Goal: Transaction & Acquisition: Obtain resource

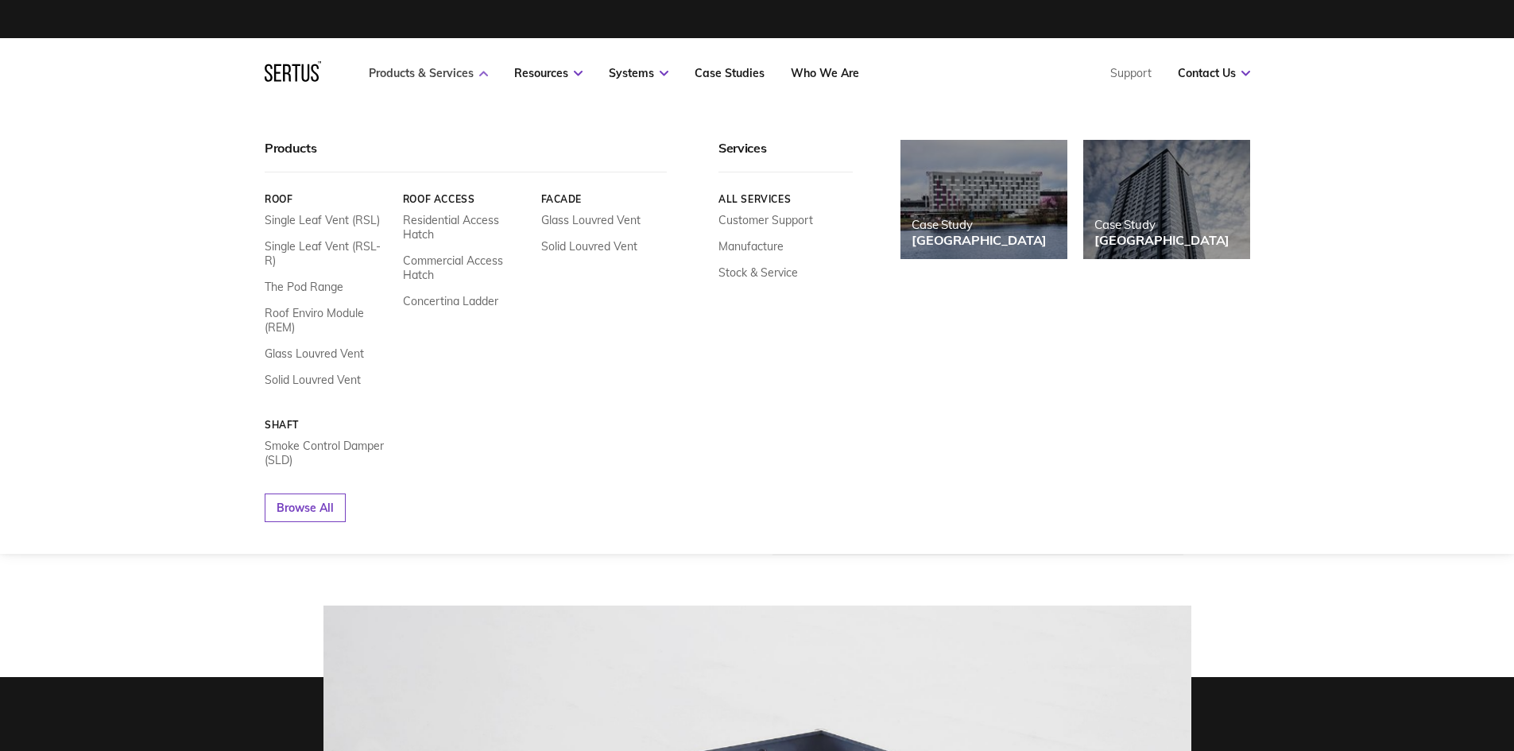
click at [481, 79] on link "Products & Services" at bounding box center [428, 73] width 119 height 14
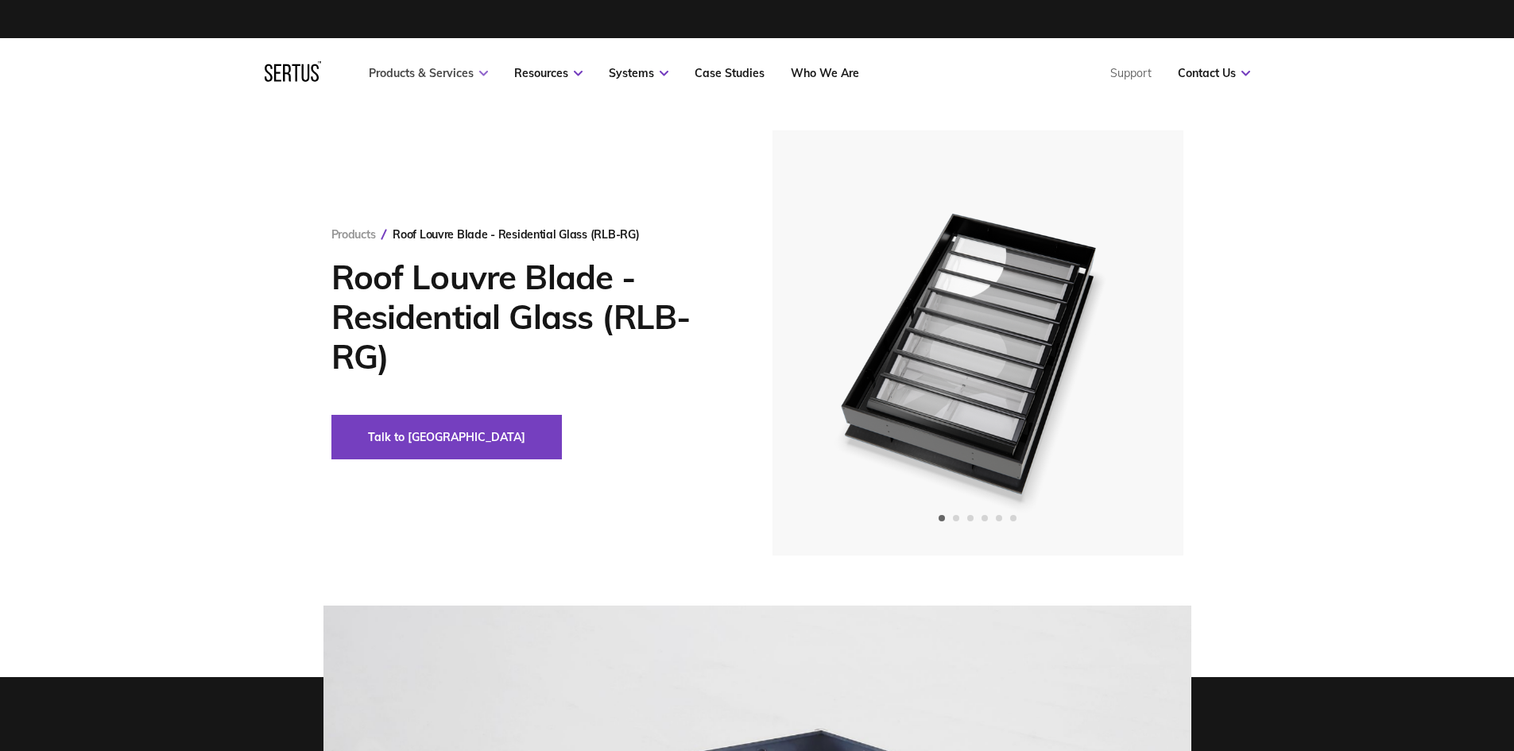
click at [481, 79] on link "Products & Services" at bounding box center [428, 73] width 119 height 14
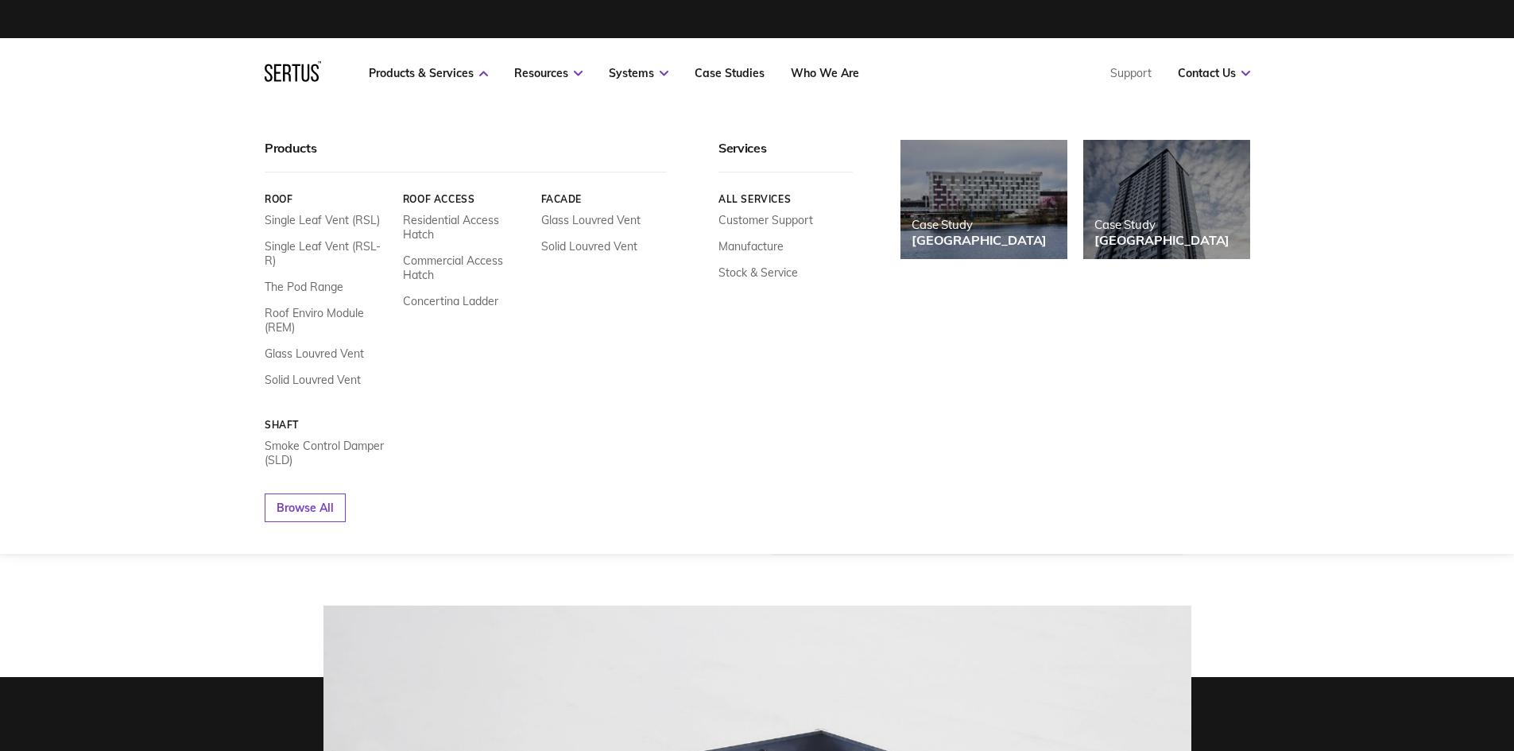
click at [282, 195] on link "Roof" at bounding box center [328, 199] width 126 height 12
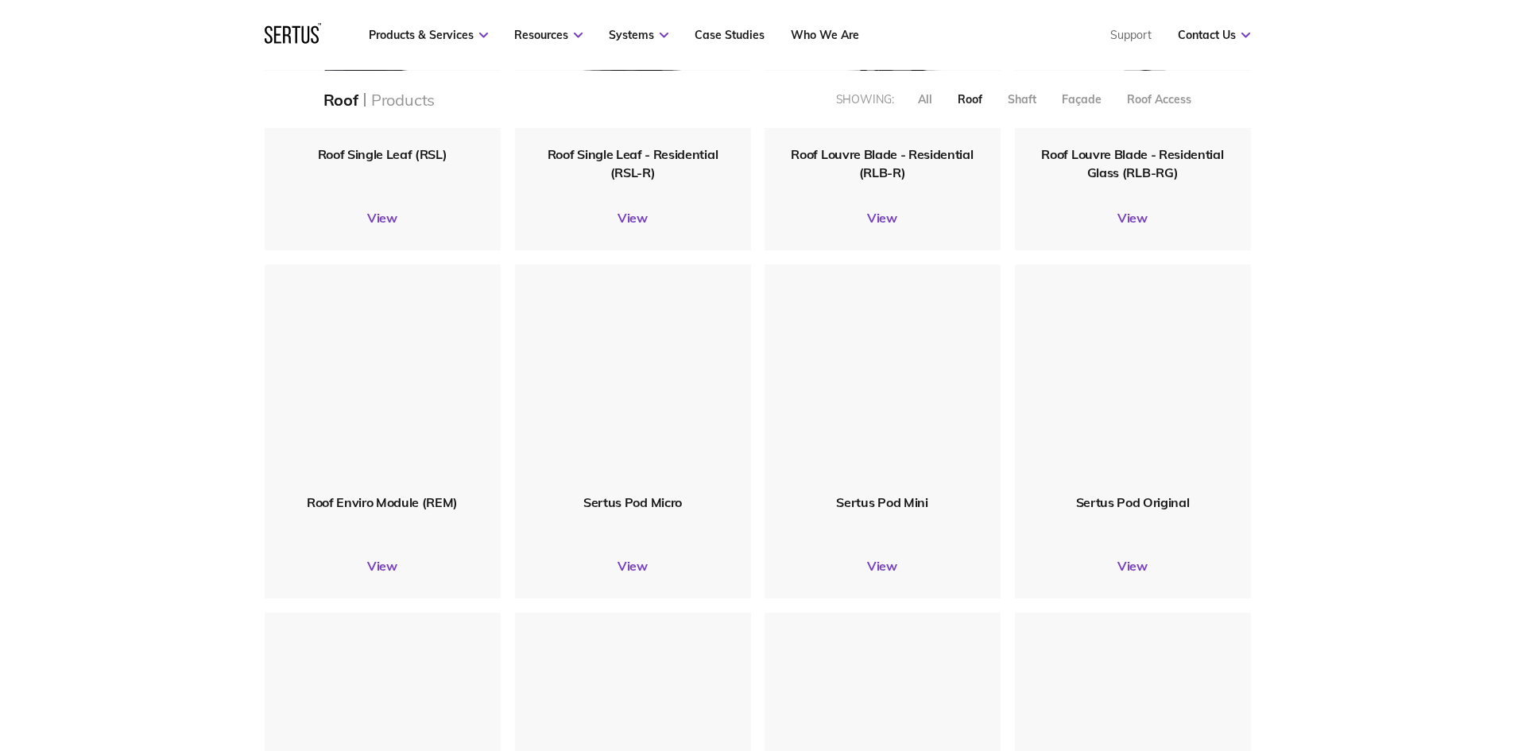
scroll to position [795, 0]
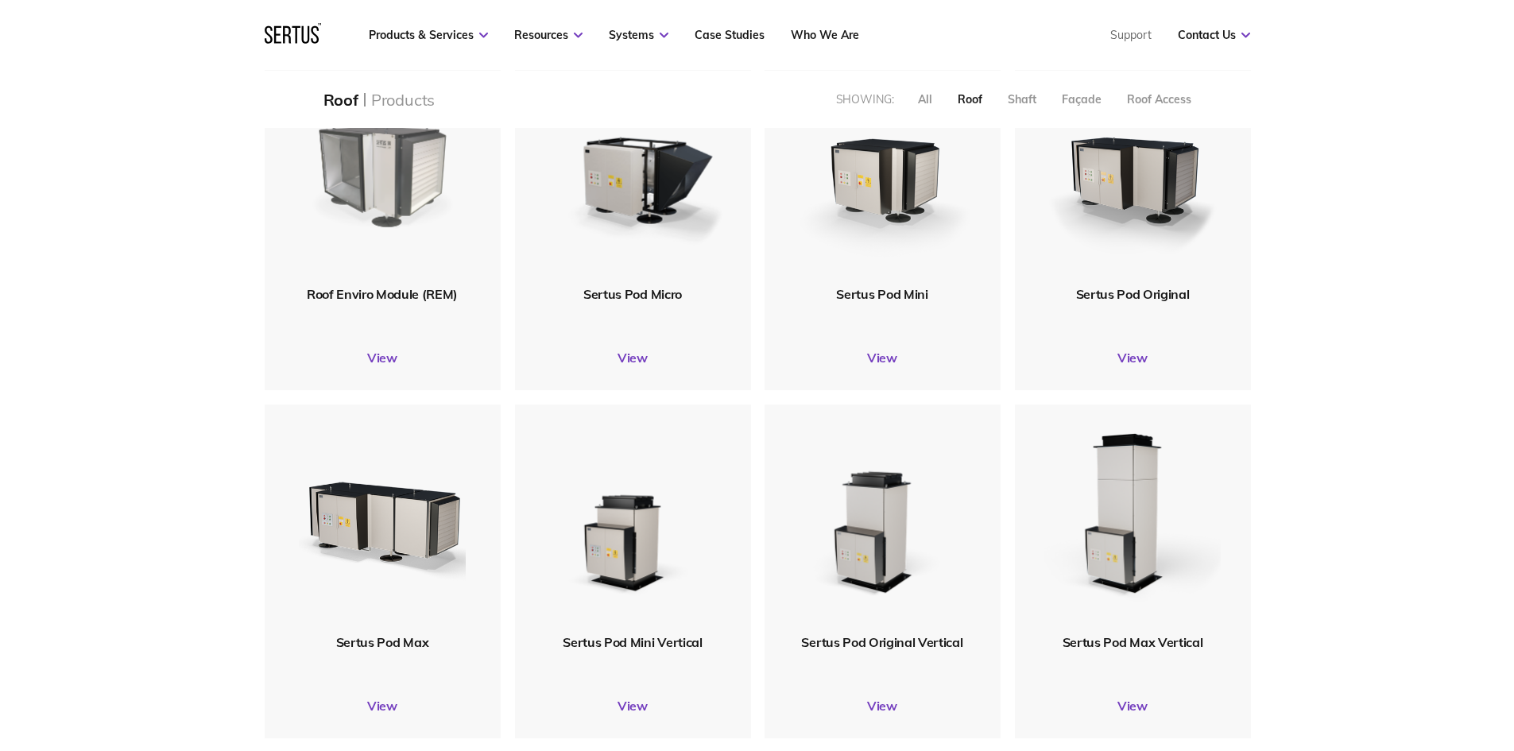
click at [375, 206] on img at bounding box center [382, 170] width 179 height 219
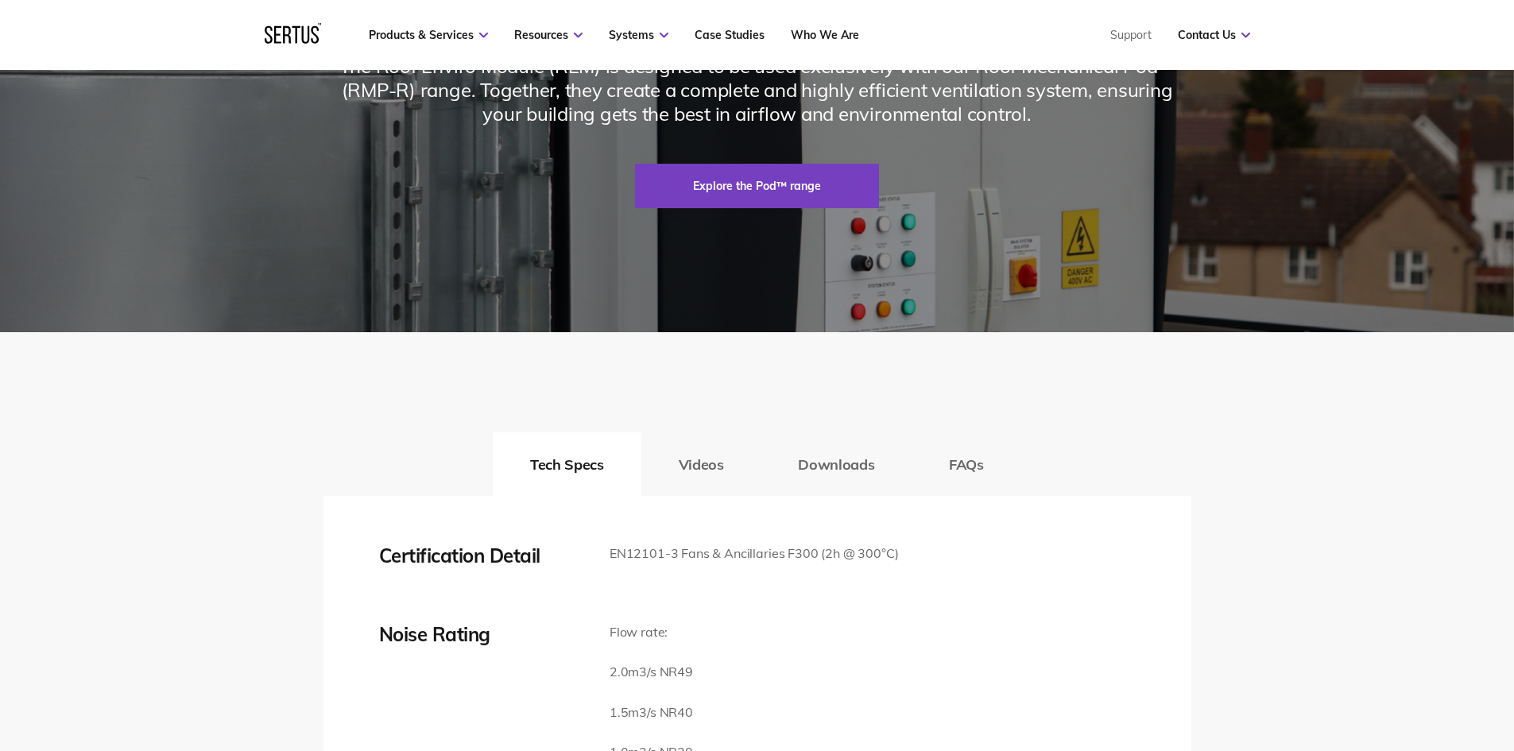
scroll to position [2781, 0]
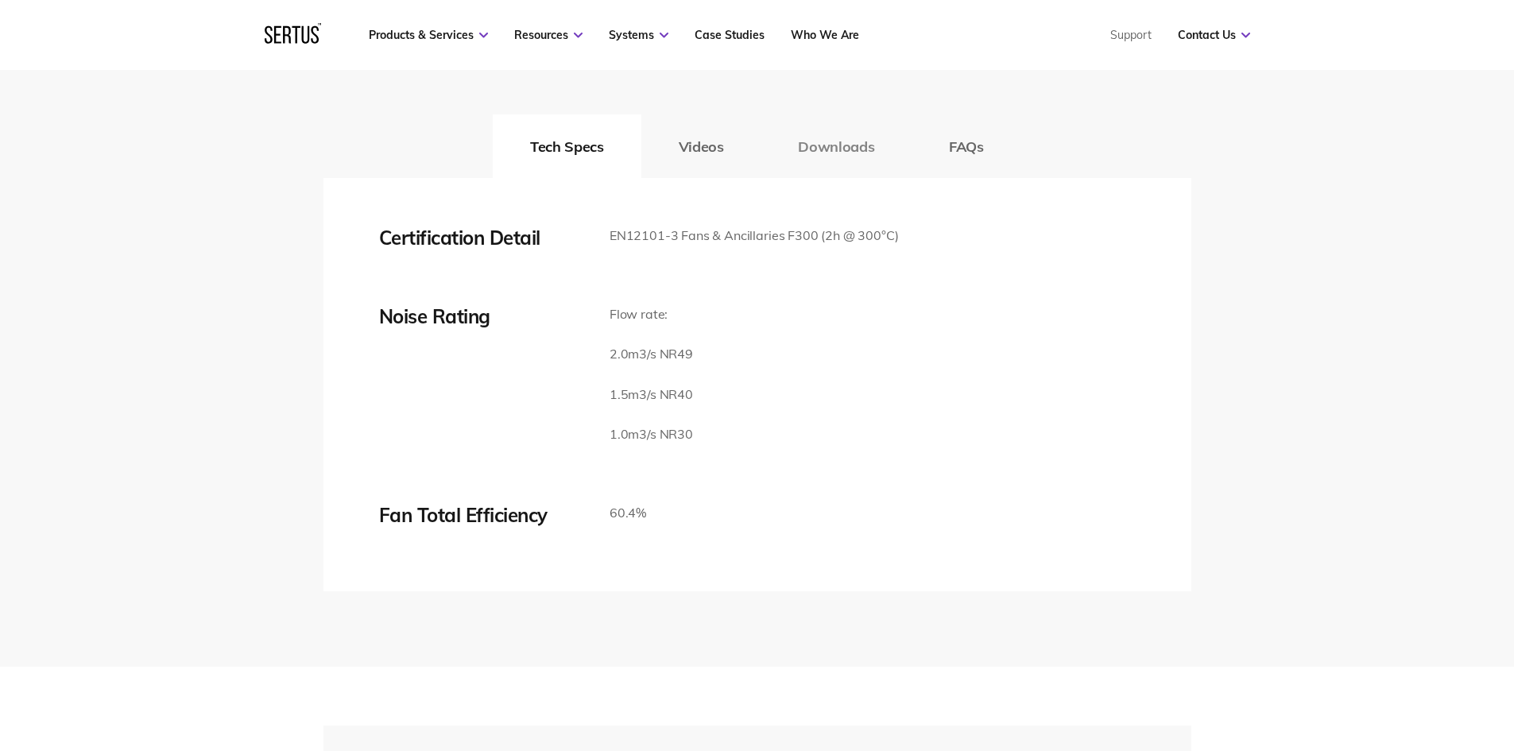
click at [842, 178] on button "Downloads" at bounding box center [835, 146] width 151 height 64
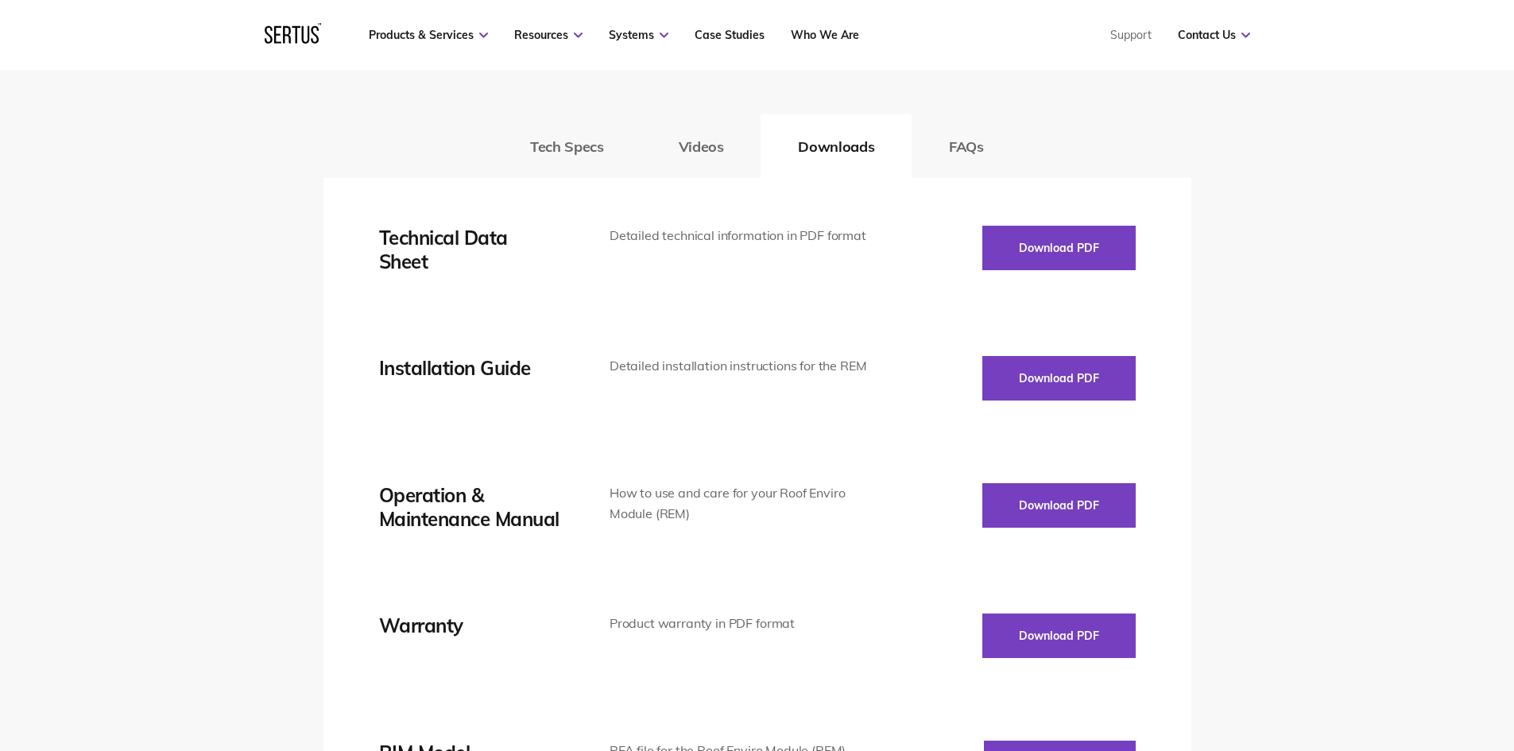
click at [560, 178] on button "Tech Specs" at bounding box center [567, 146] width 148 height 64
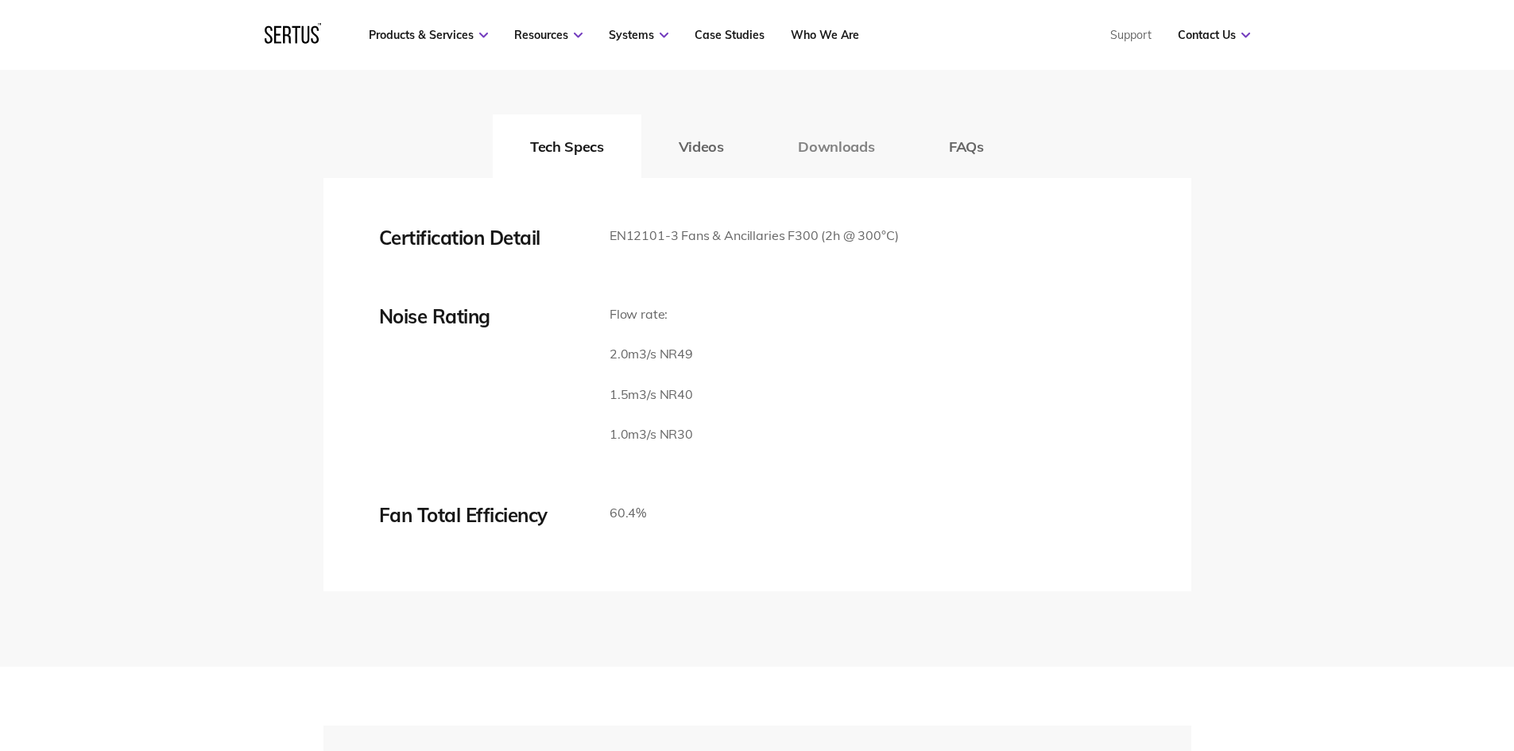
click at [840, 178] on button "Downloads" at bounding box center [835, 146] width 151 height 64
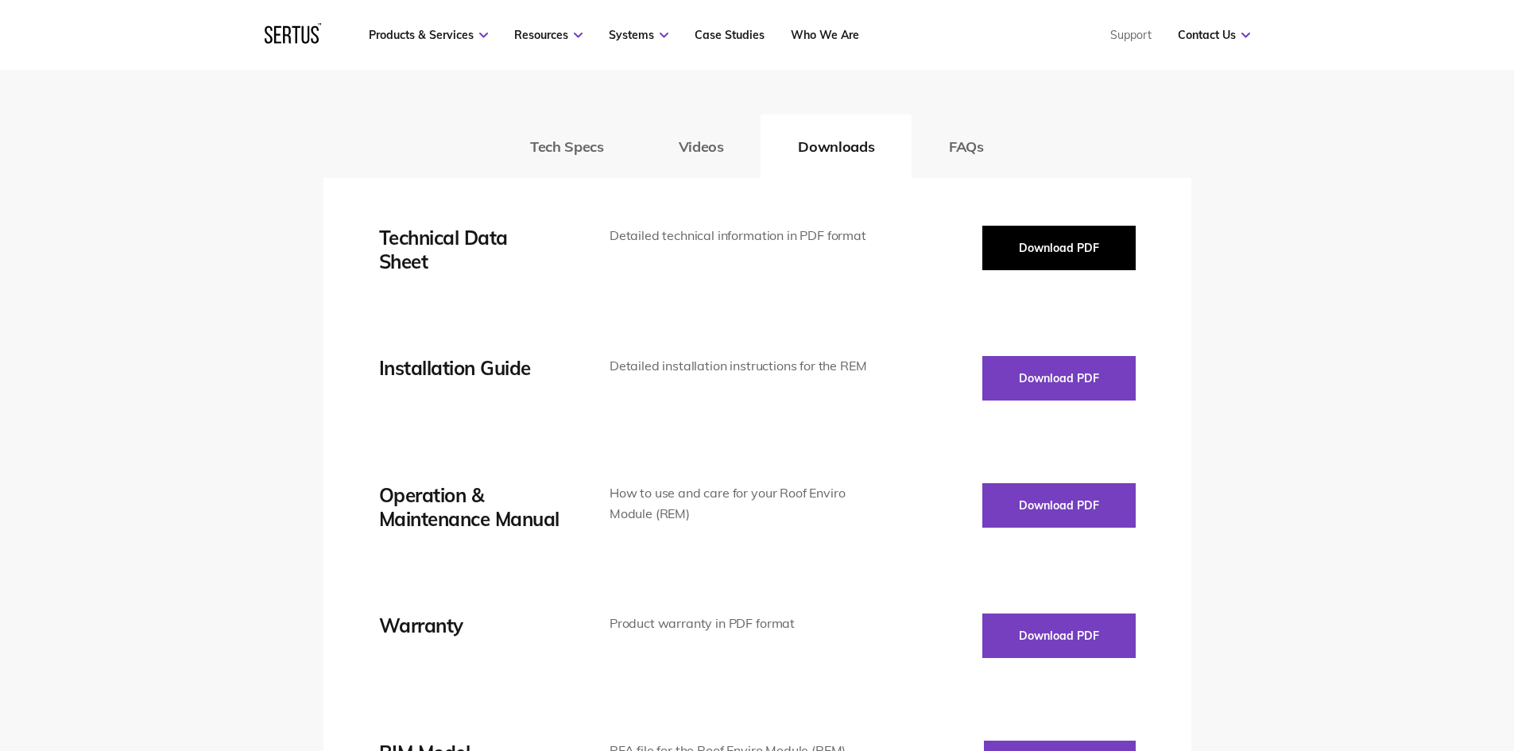
click at [1004, 270] on button "Download PDF" at bounding box center [1058, 248] width 153 height 44
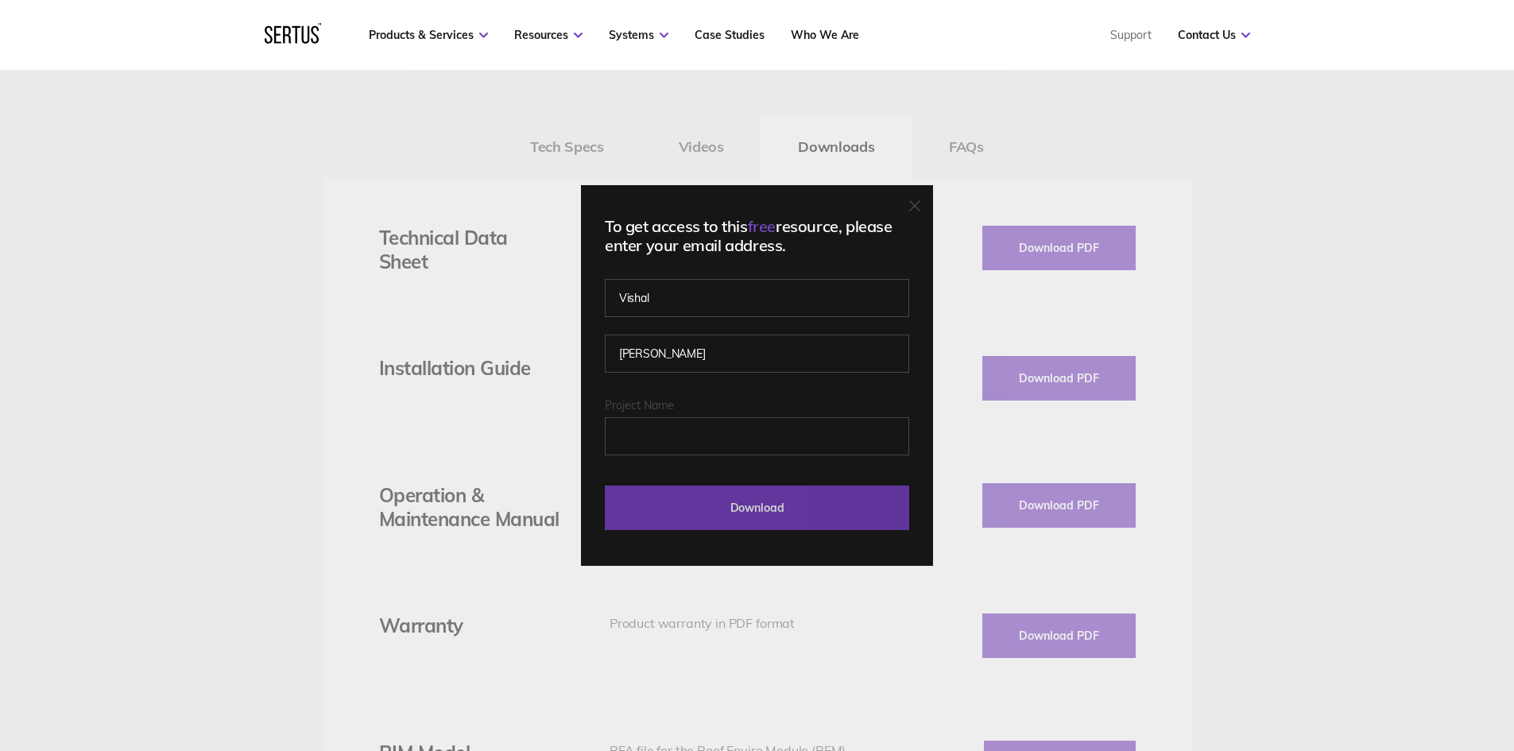
click at [750, 512] on input "Download" at bounding box center [757, 507] width 304 height 44
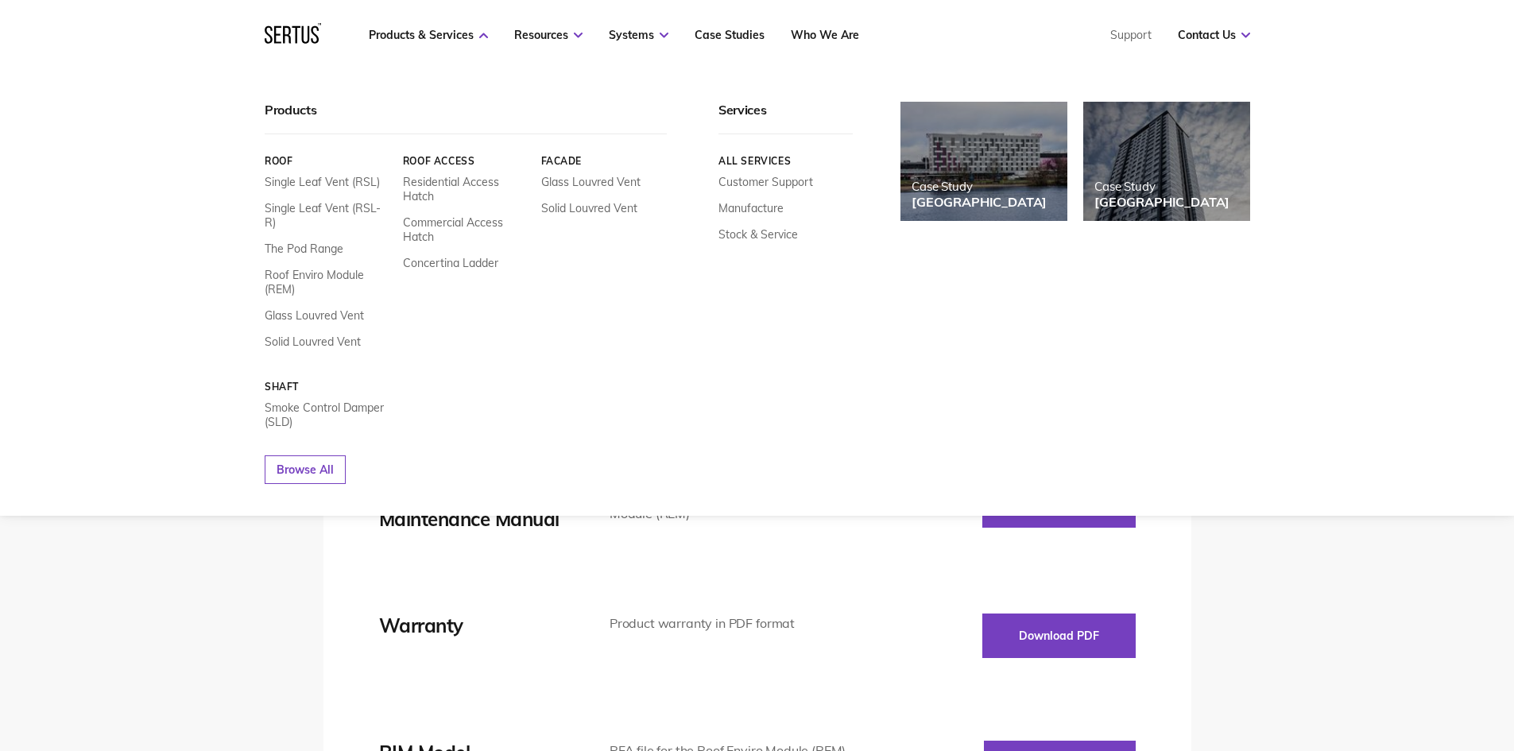
click at [286, 151] on div "Roof Single Leaf Vent (RSL) Single Leaf Vent (RSL-R) The Pod Range Roof Enviro …" at bounding box center [466, 281] width 402 height 295
click at [282, 157] on link "Roof" at bounding box center [328, 161] width 126 height 12
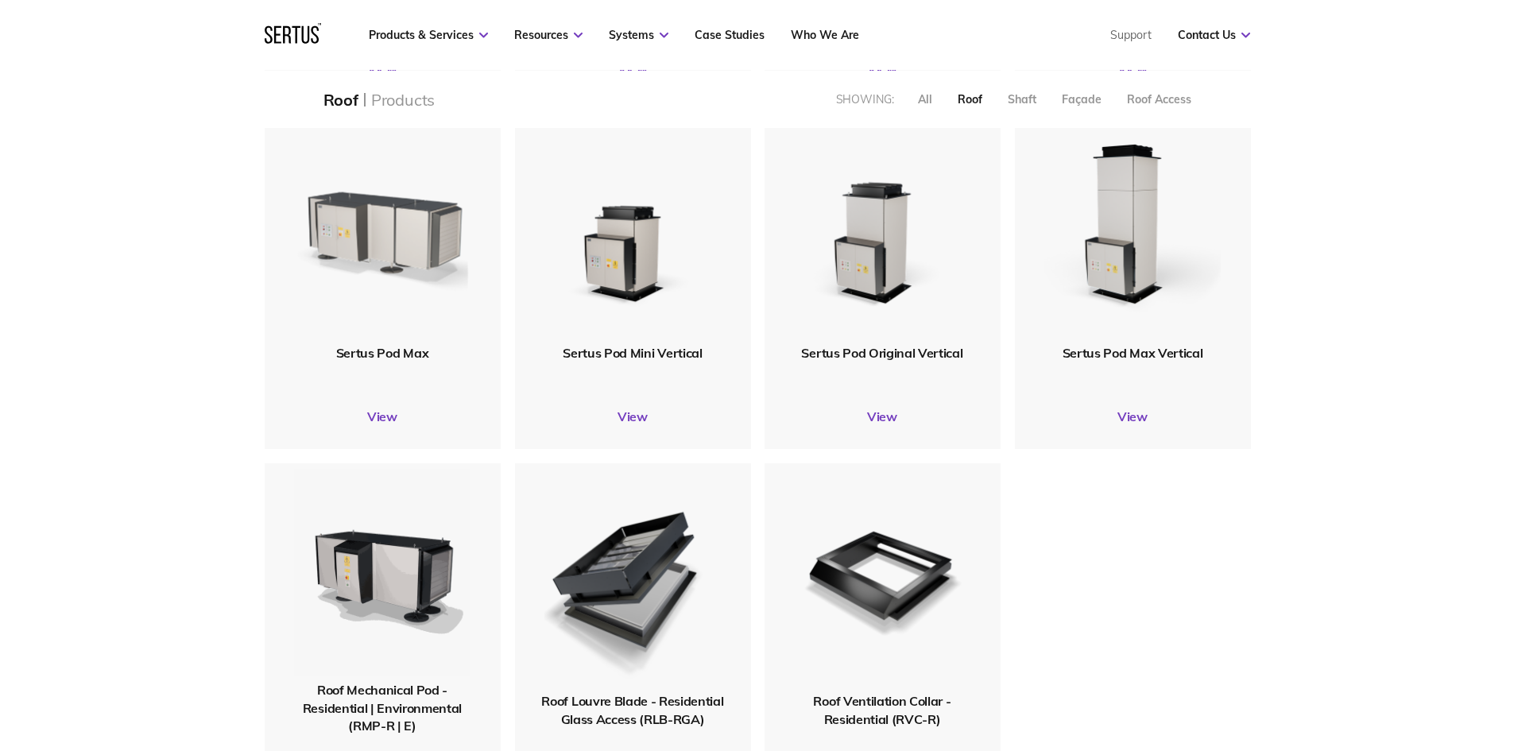
scroll to position [1112, 0]
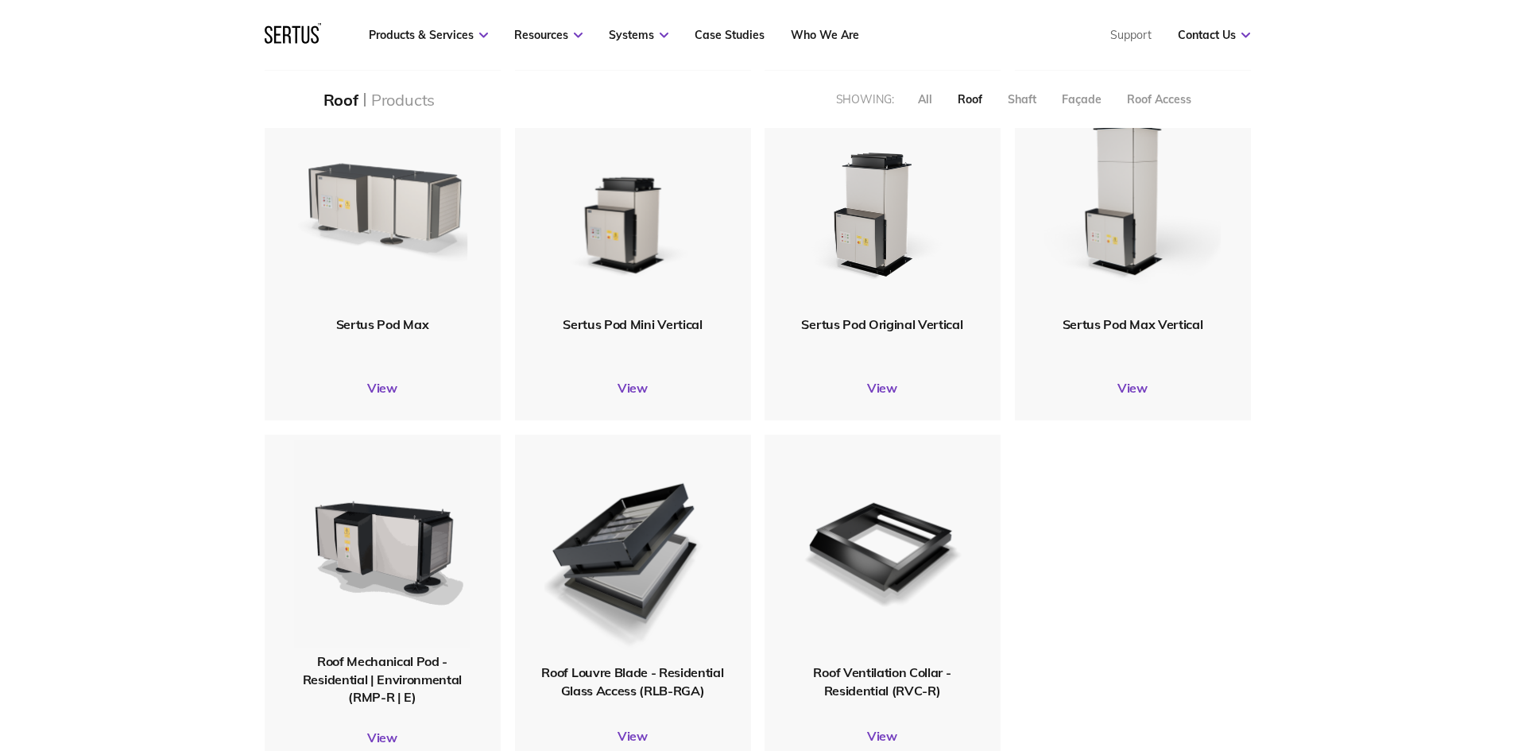
click at [415, 270] on img at bounding box center [382, 202] width 180 height 222
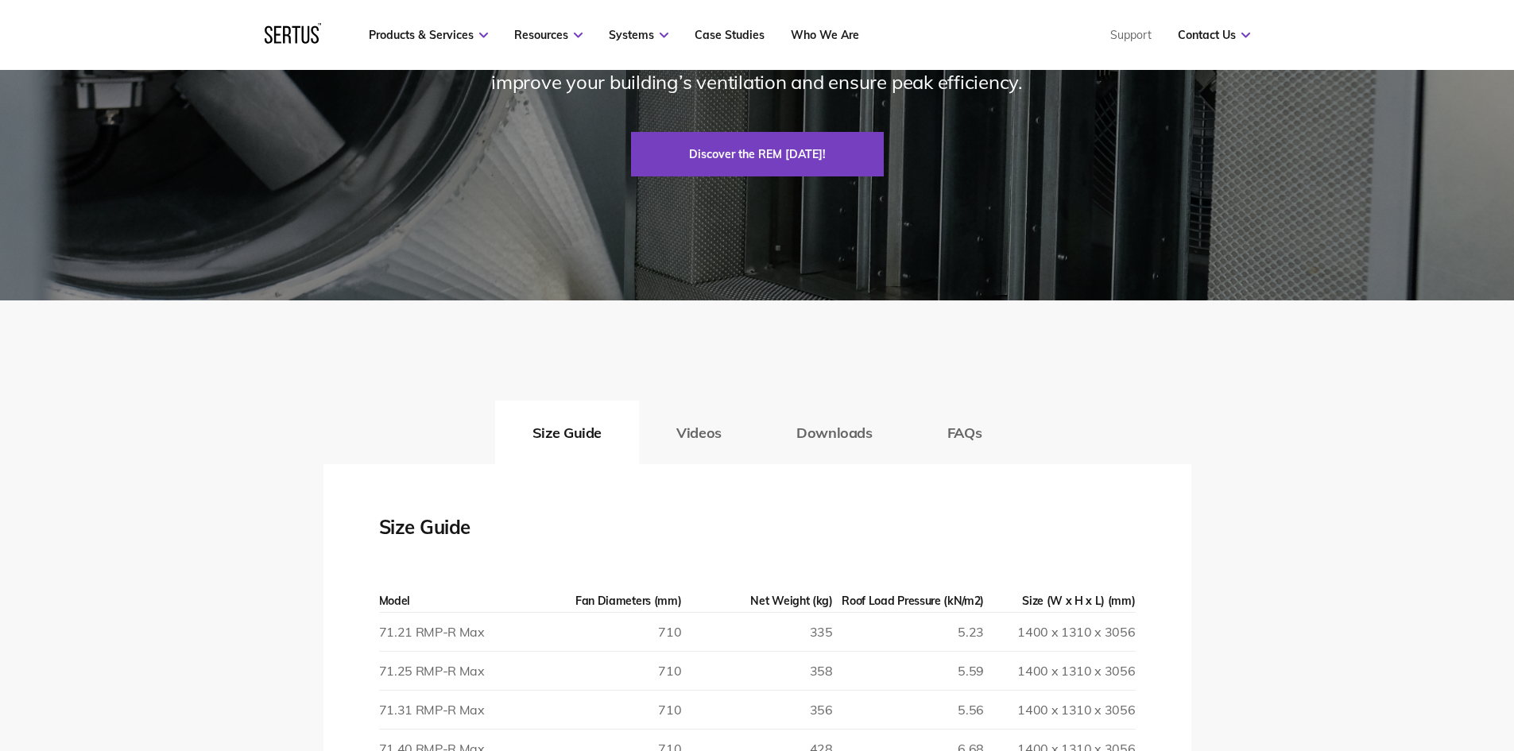
scroll to position [2463, 0]
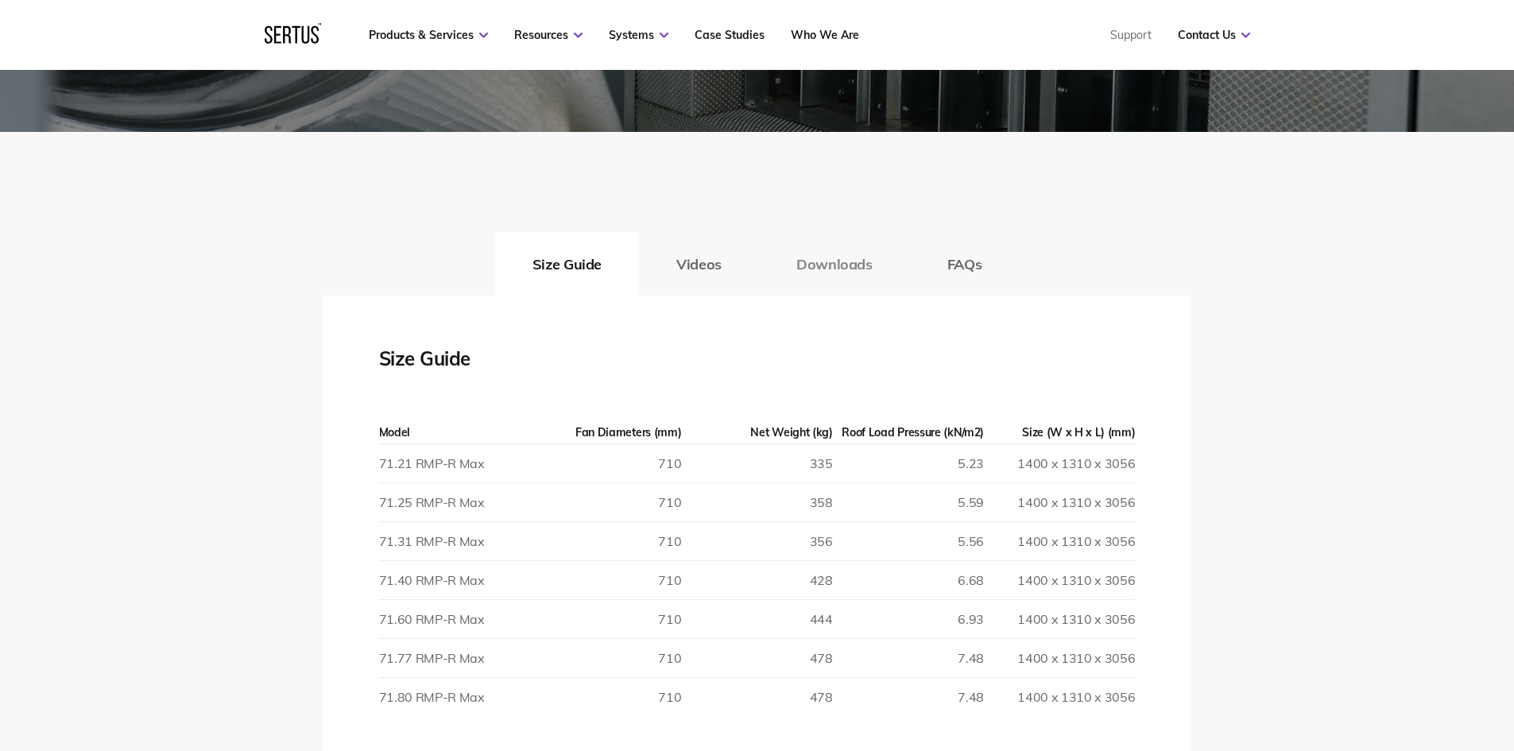
click at [824, 272] on button "Downloads" at bounding box center [834, 264] width 151 height 64
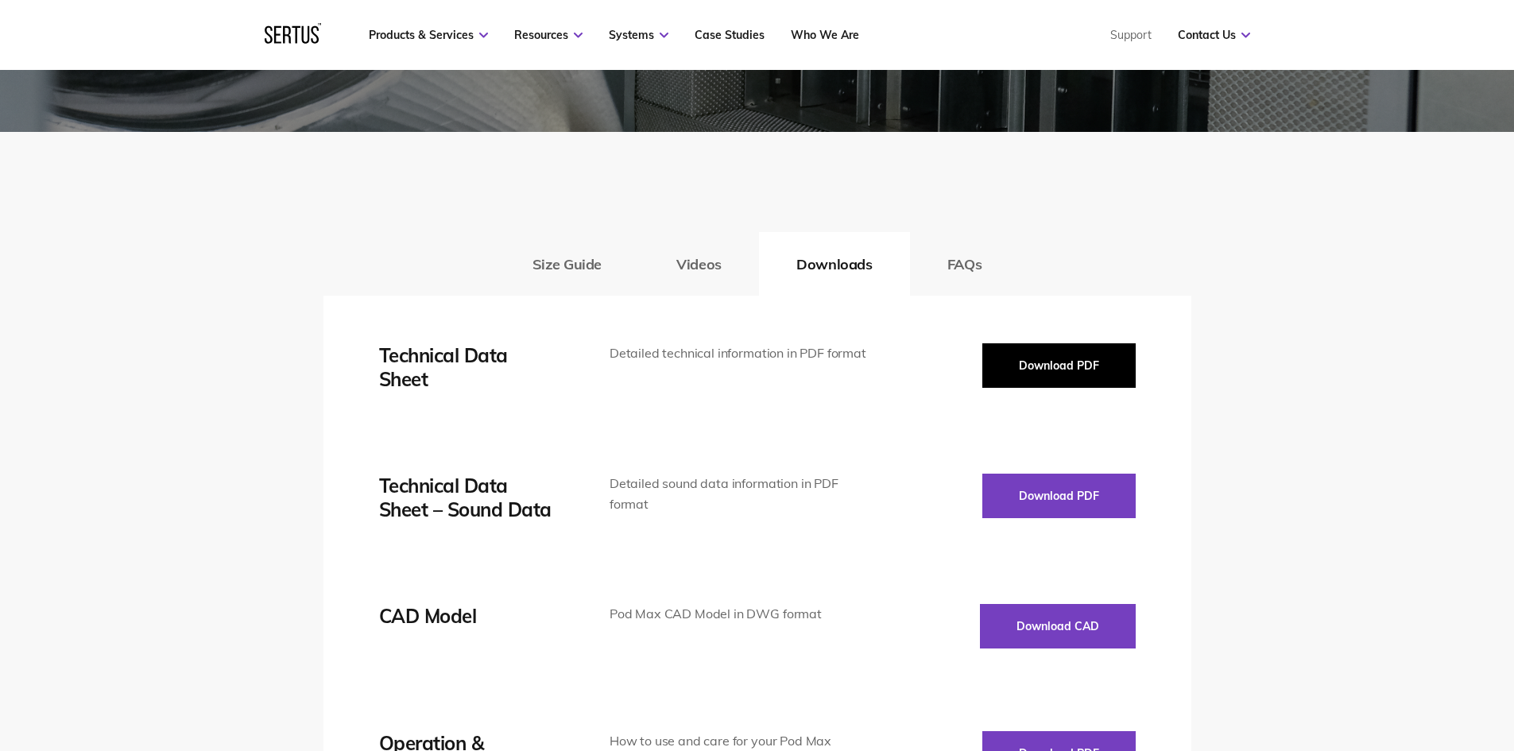
click at [1055, 362] on button "Download PDF" at bounding box center [1058, 365] width 153 height 44
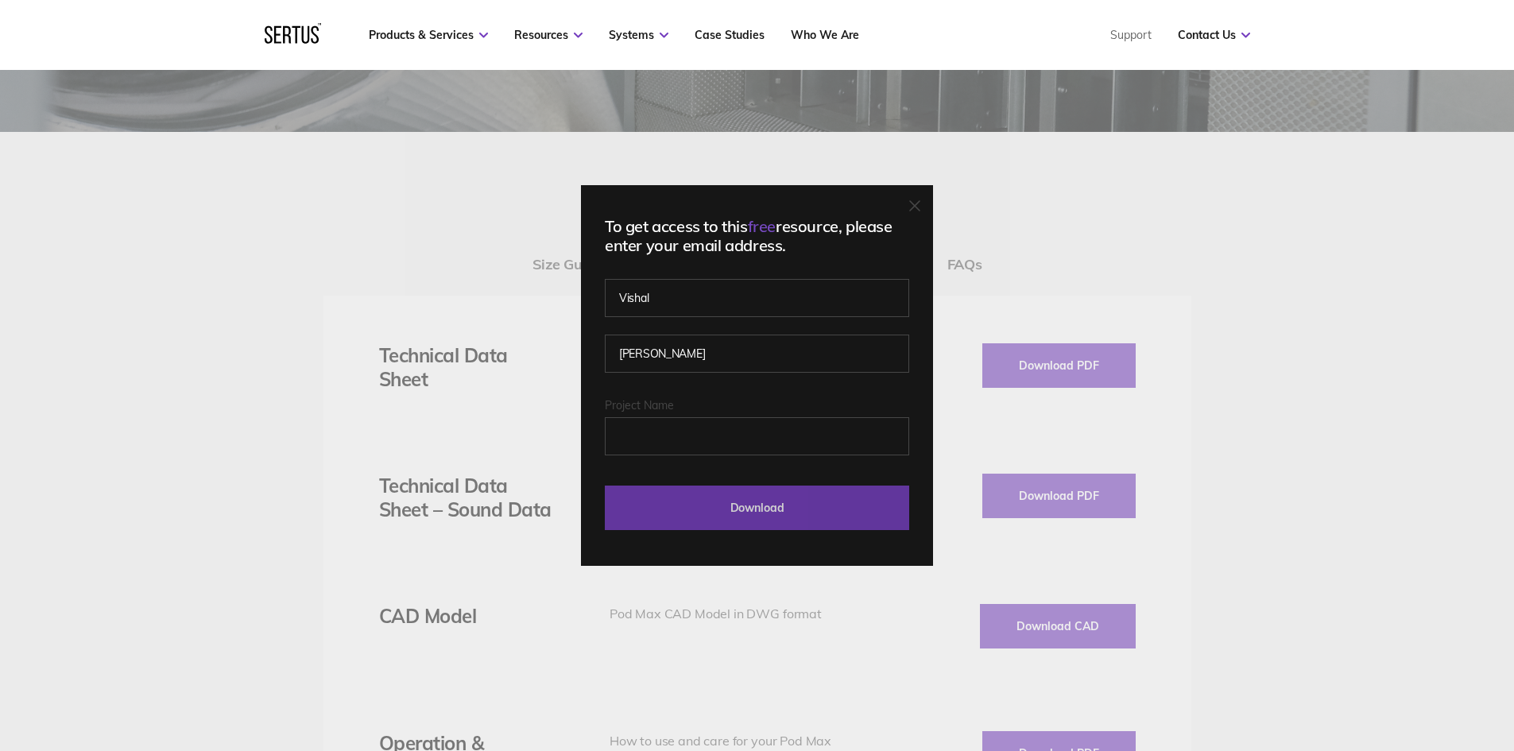
click at [752, 506] on input "Download" at bounding box center [757, 507] width 304 height 44
